Goal: Book appointment/travel/reservation

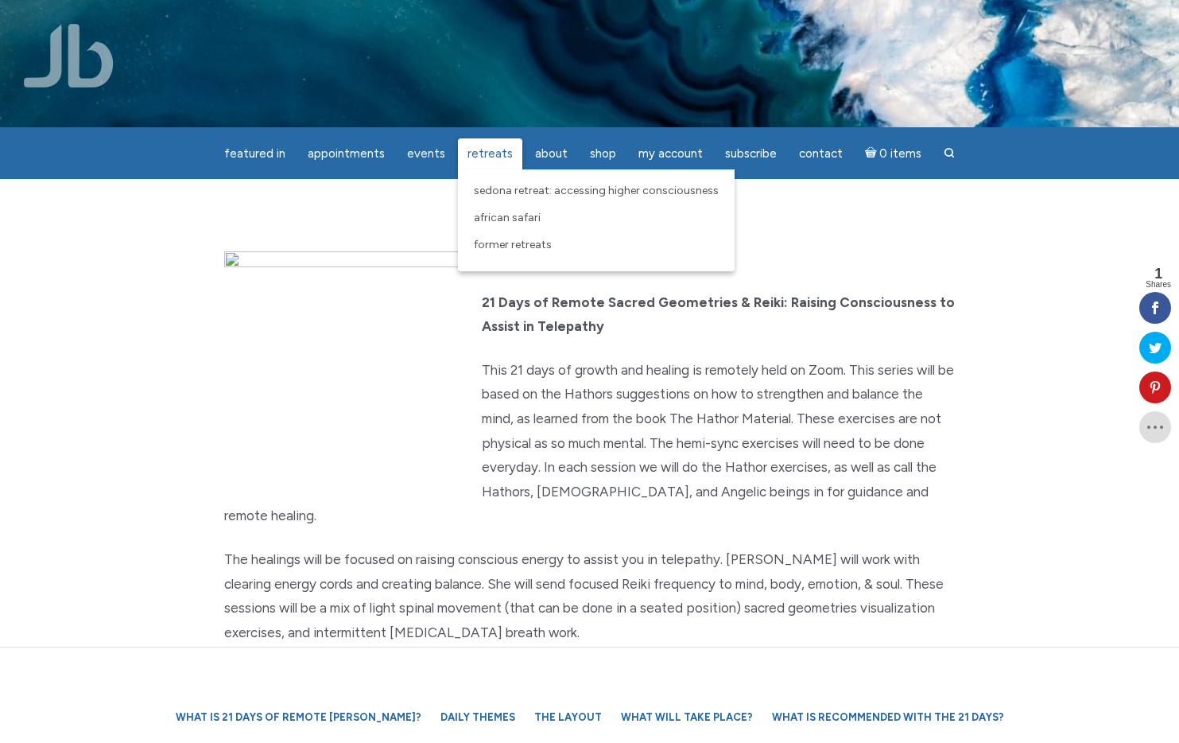
click at [502, 155] on span "Retreats" at bounding box center [489, 153] width 45 height 14
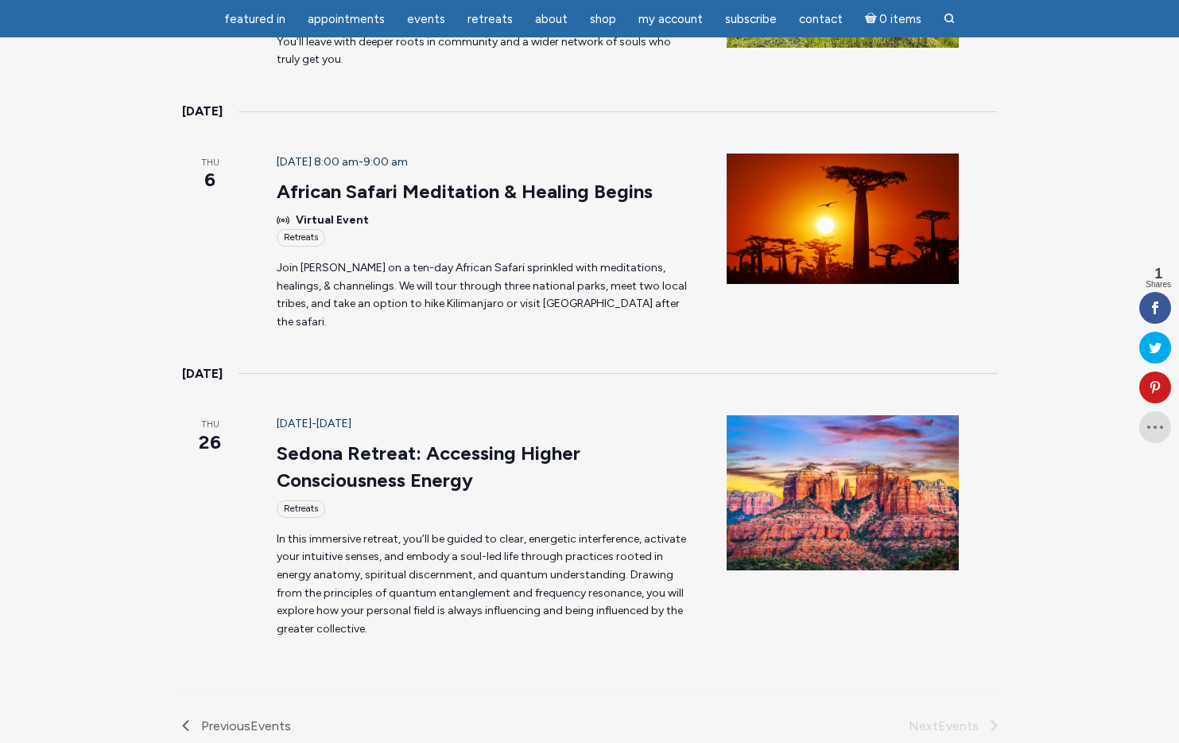
scroll to position [492, 0]
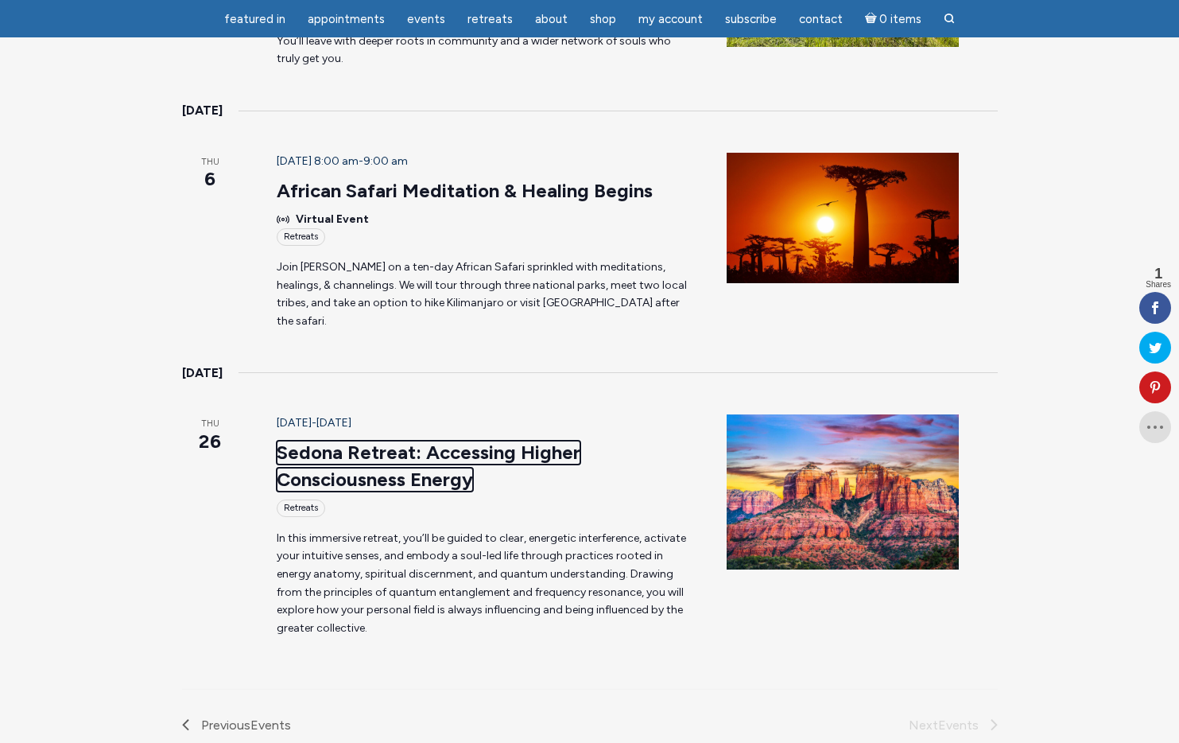
click at [461, 440] on link "Sedona Retreat: Accessing Higher Consciousness Energy" at bounding box center [429, 465] width 304 height 51
